Goal: Information Seeking & Learning: Learn about a topic

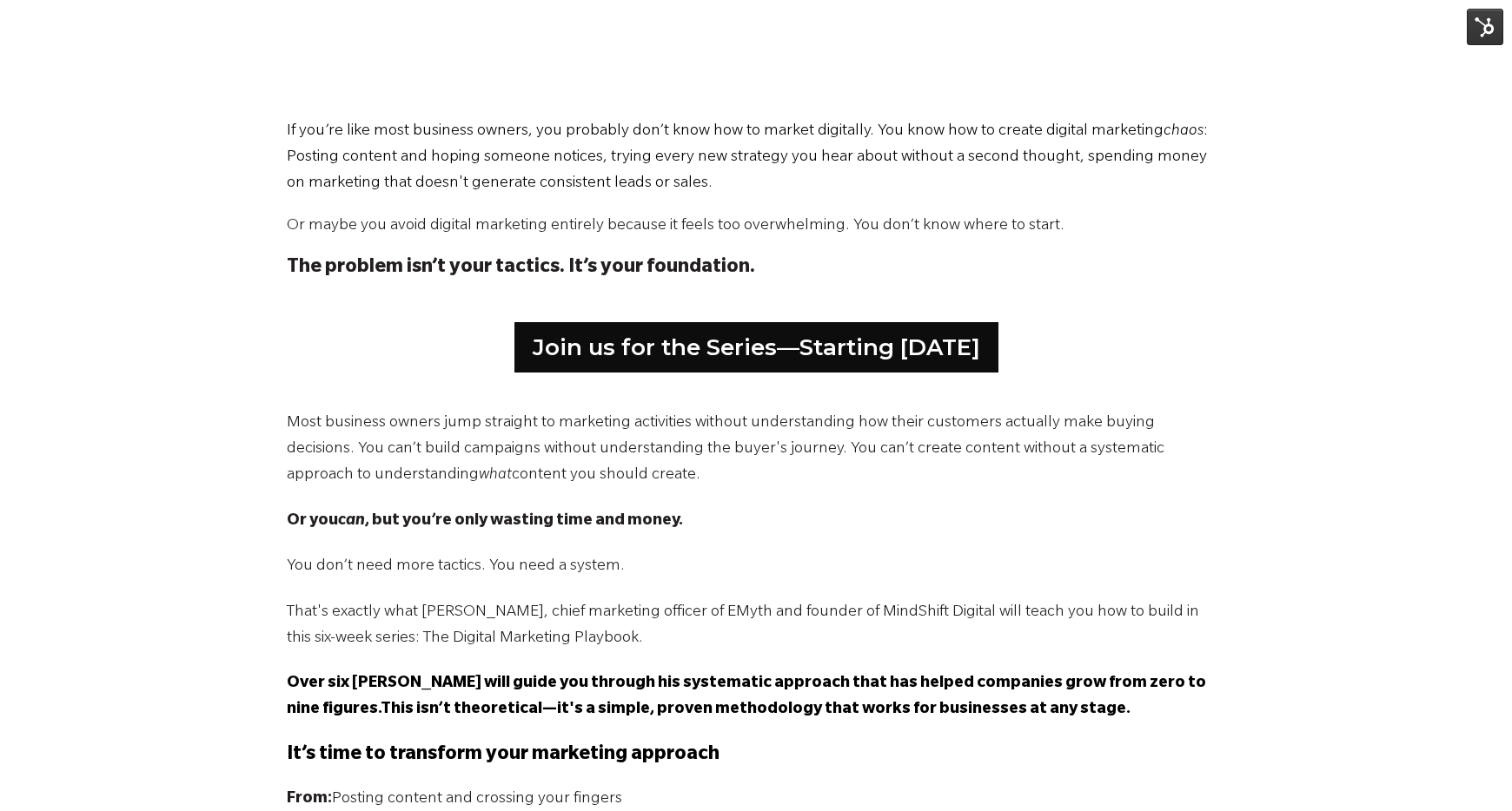
scroll to position [813, 0]
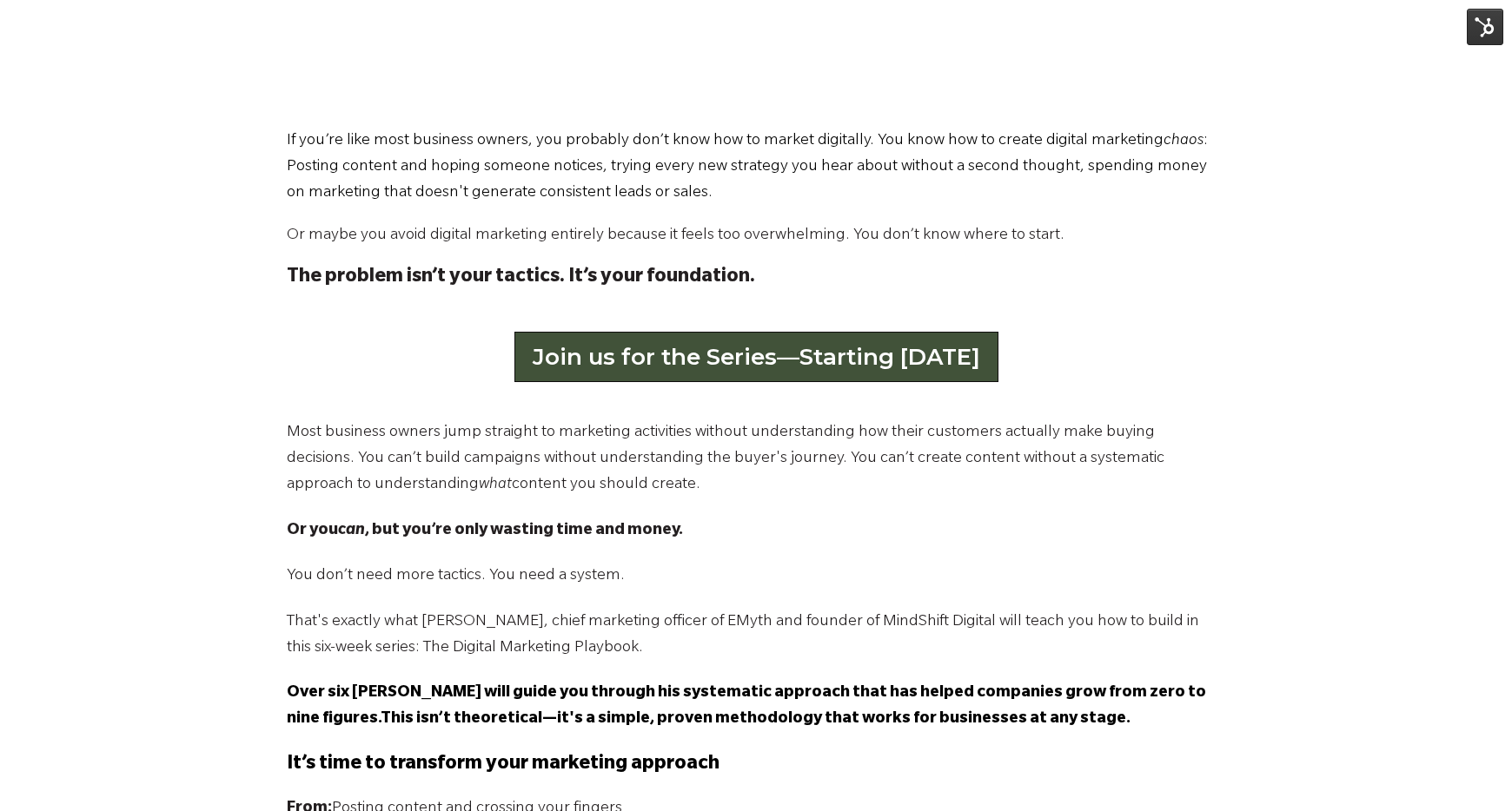
click at [707, 361] on link "Join us for the Series—Starting September 2" at bounding box center [756, 356] width 484 height 50
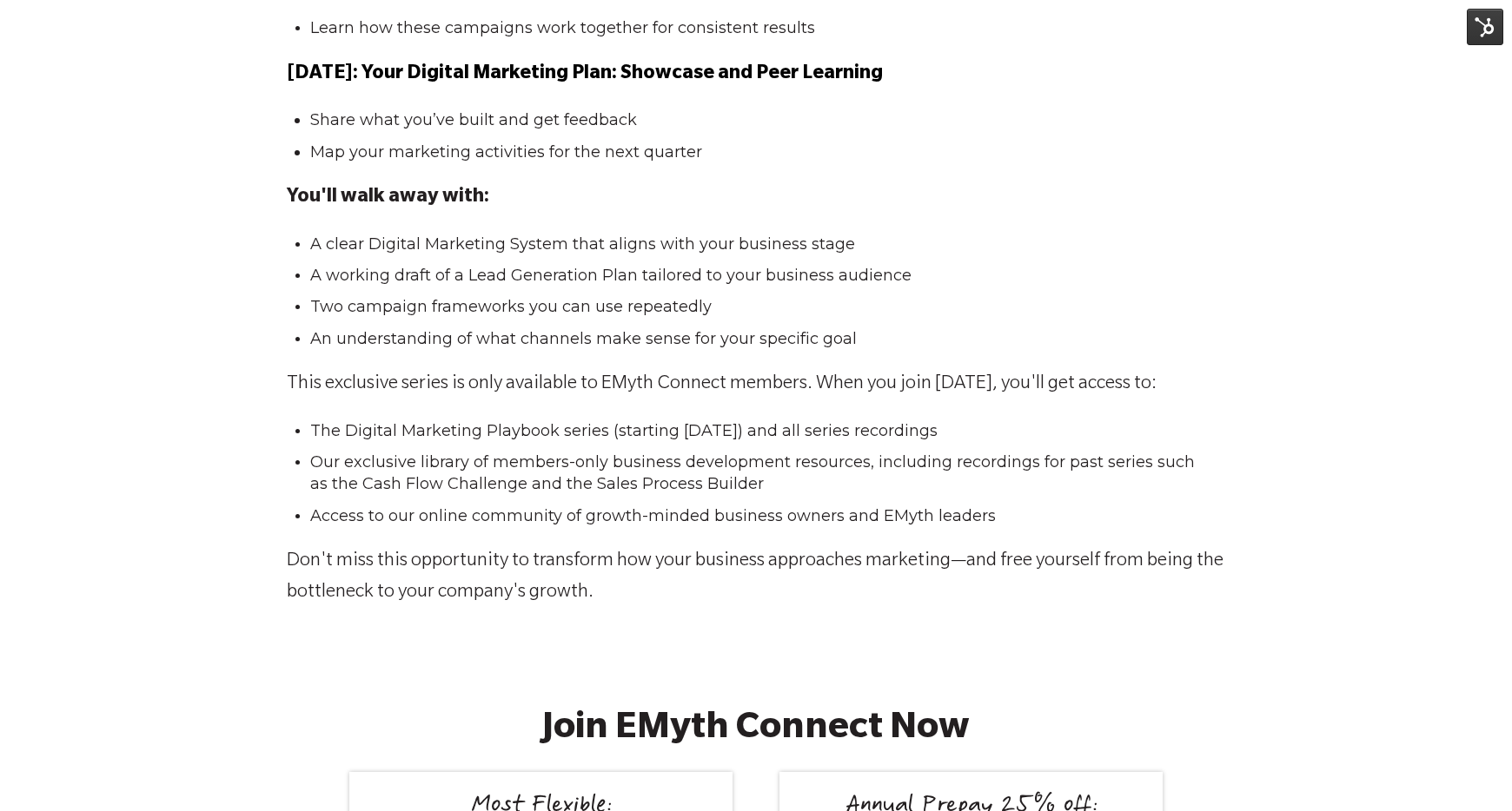
scroll to position [3238, 0]
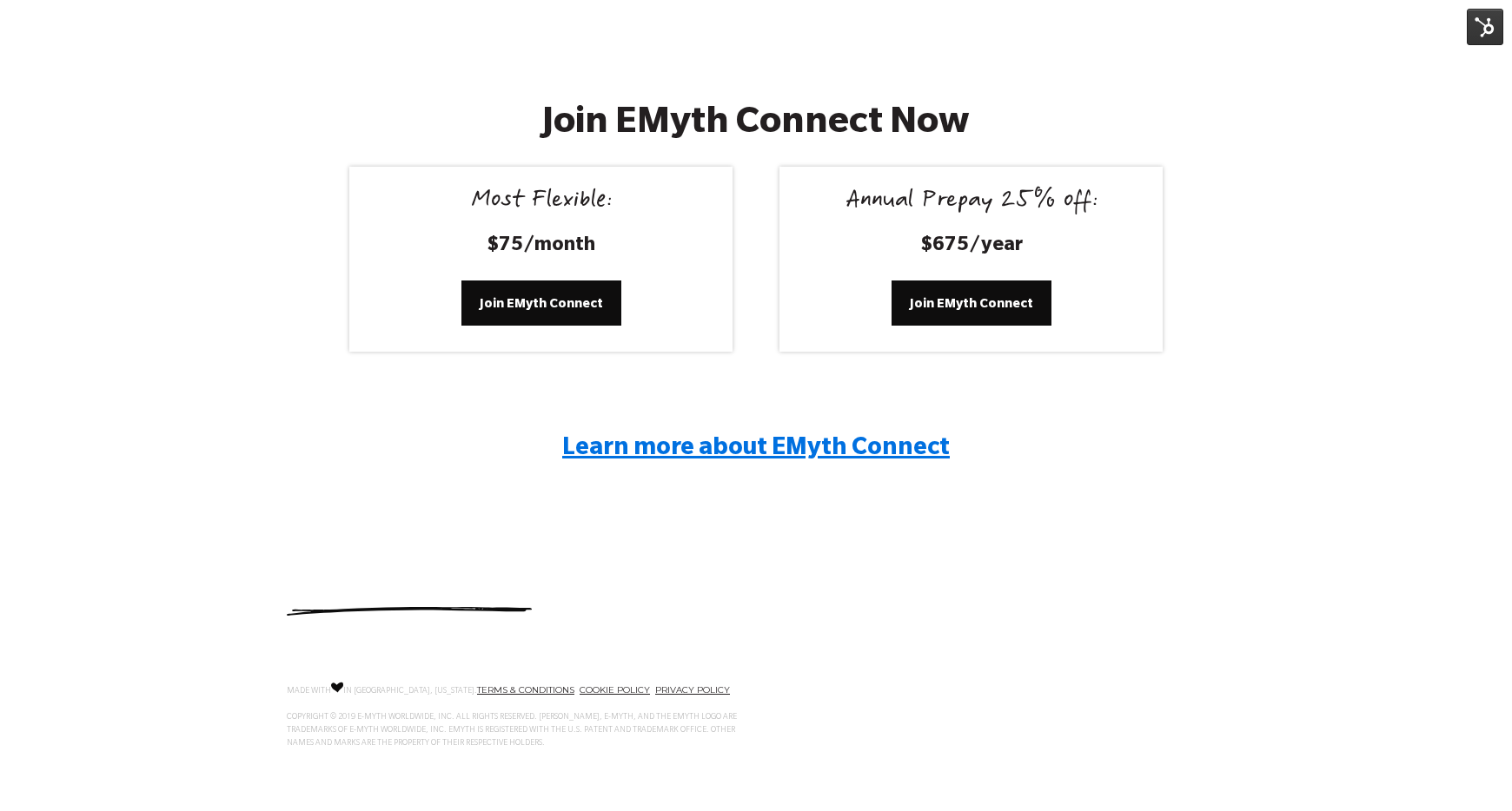
click at [725, 446] on span "Learn more about EMyth Connect" at bounding box center [756, 449] width 388 height 26
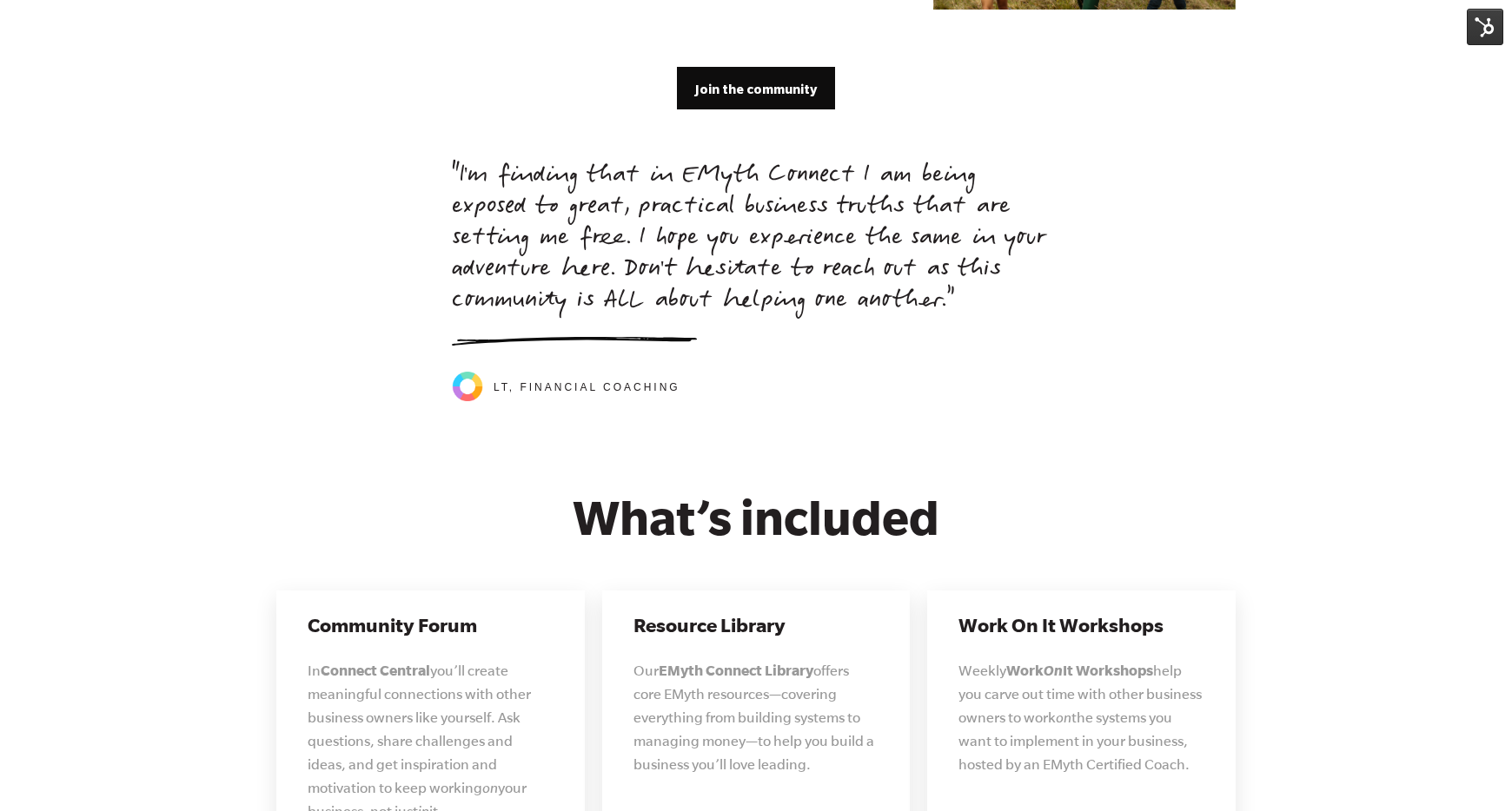
scroll to position [3842, 0]
